Goal: Information Seeking & Learning: Learn about a topic

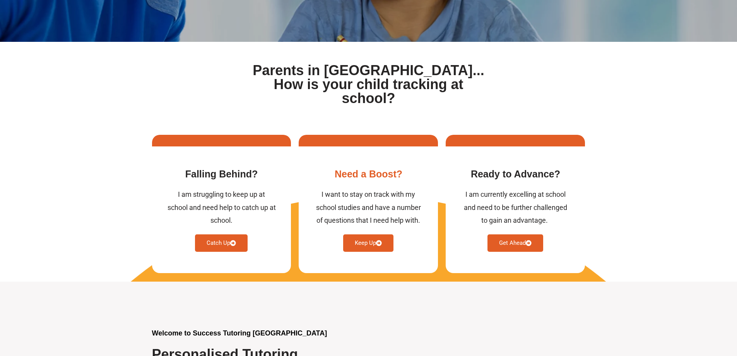
scroll to position [77, 0]
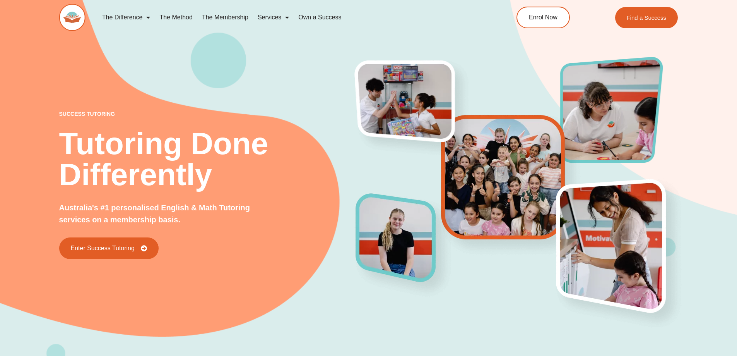
click at [178, 17] on link "The Method" at bounding box center [176, 18] width 42 height 18
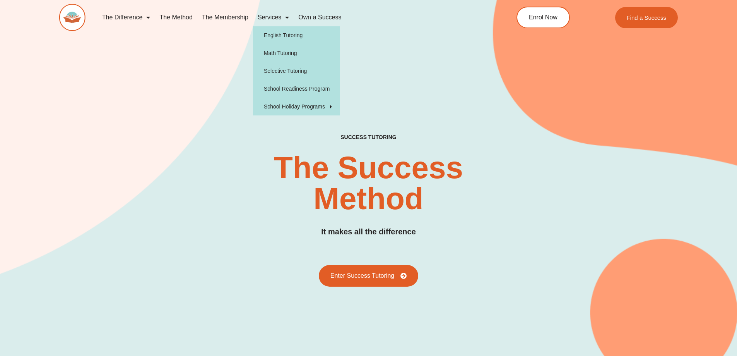
click at [280, 14] on link "Services" at bounding box center [273, 18] width 41 height 18
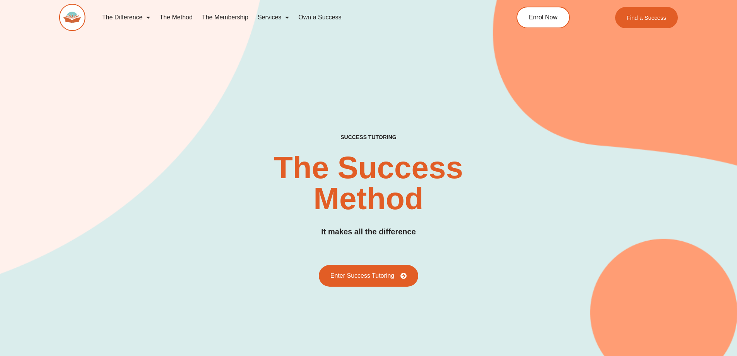
click at [288, 16] on span "Menu" at bounding box center [285, 17] width 8 height 14
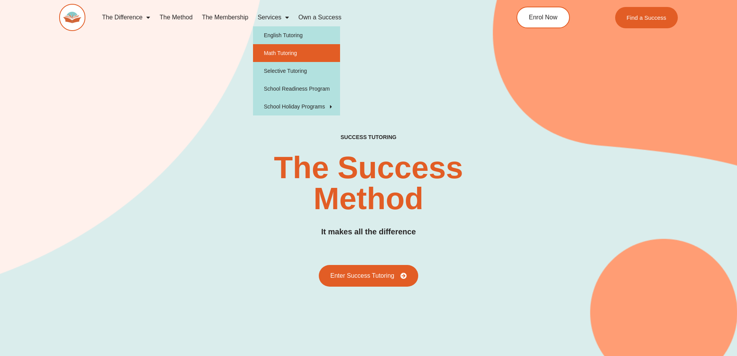
click at [293, 60] on link "Math Tutoring" at bounding box center [296, 53] width 87 height 18
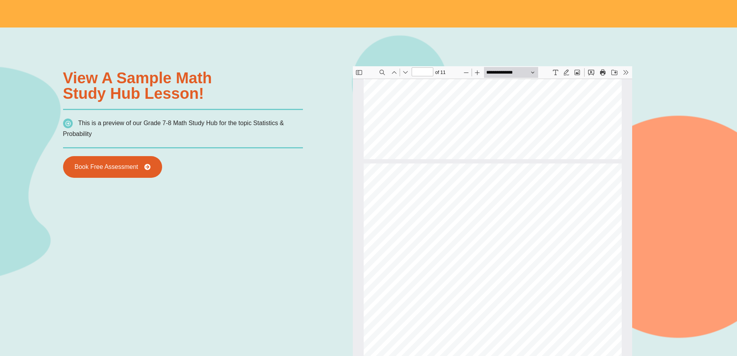
scroll to position [3061, 0]
type input "**"
click at [605, 74] on button "Print" at bounding box center [602, 72] width 11 height 11
